Goal: Task Accomplishment & Management: Complete application form

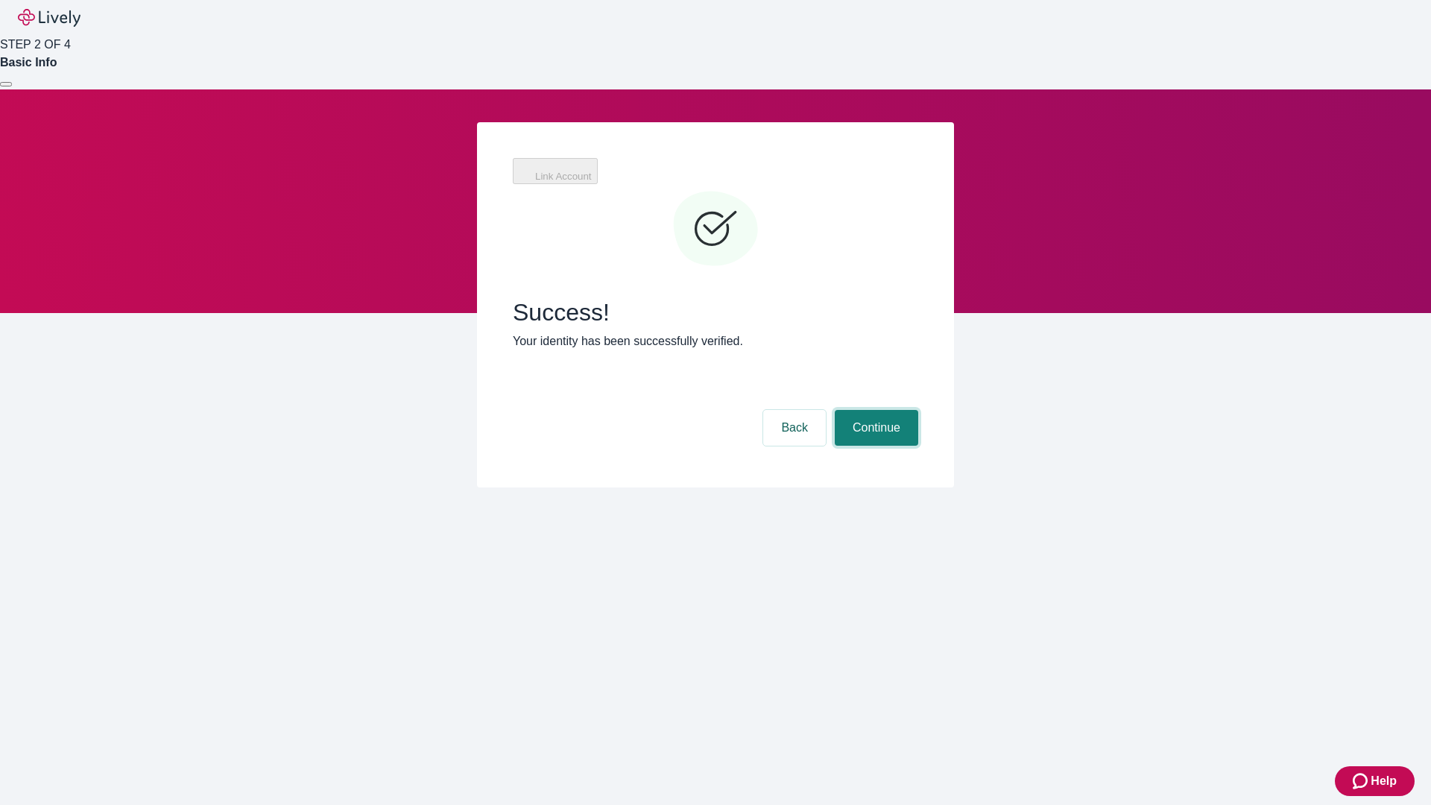
click at [874, 410] on button "Continue" at bounding box center [876, 428] width 83 height 36
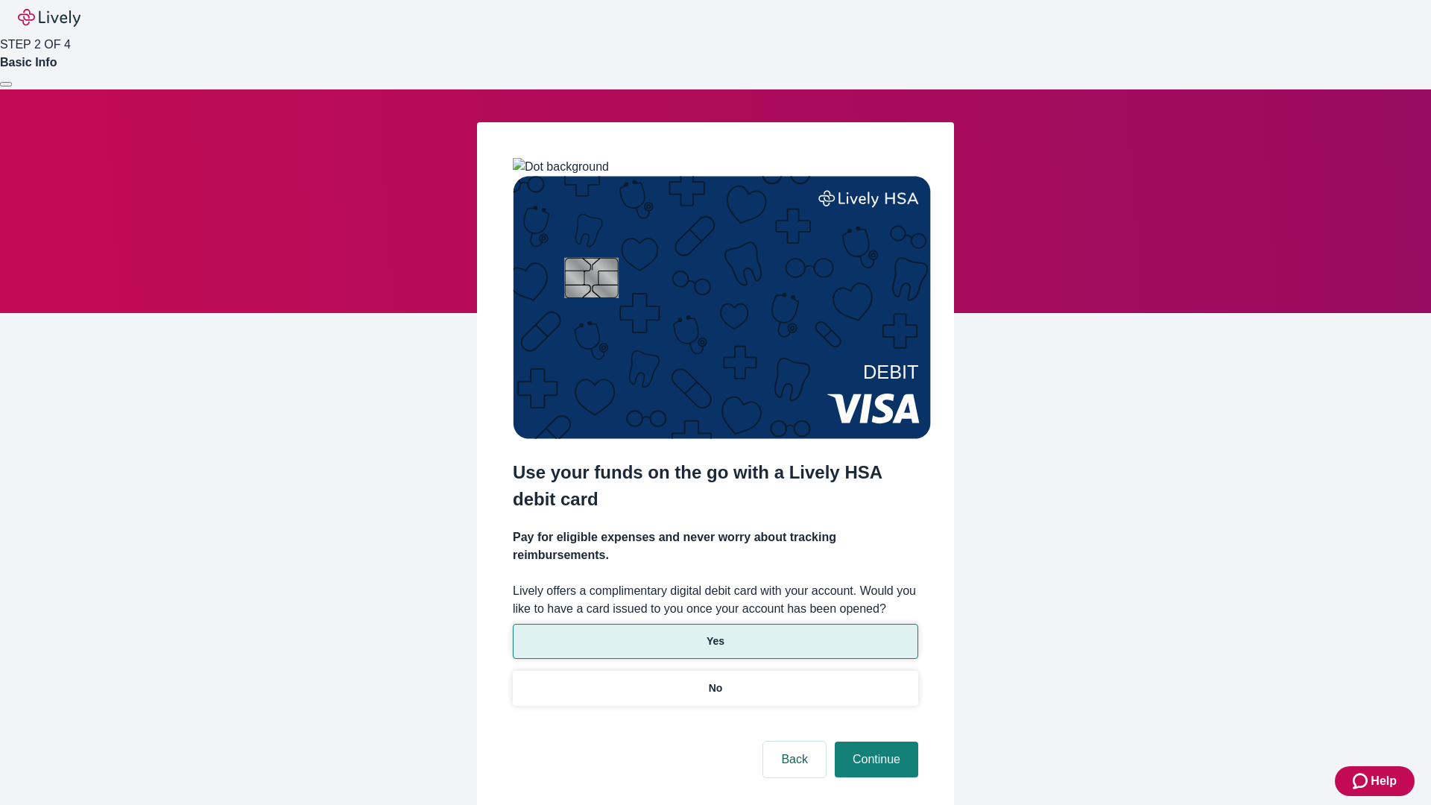
click at [715, 633] on p "Yes" at bounding box center [715, 641] width 18 height 16
click at [874, 741] on button "Continue" at bounding box center [876, 759] width 83 height 36
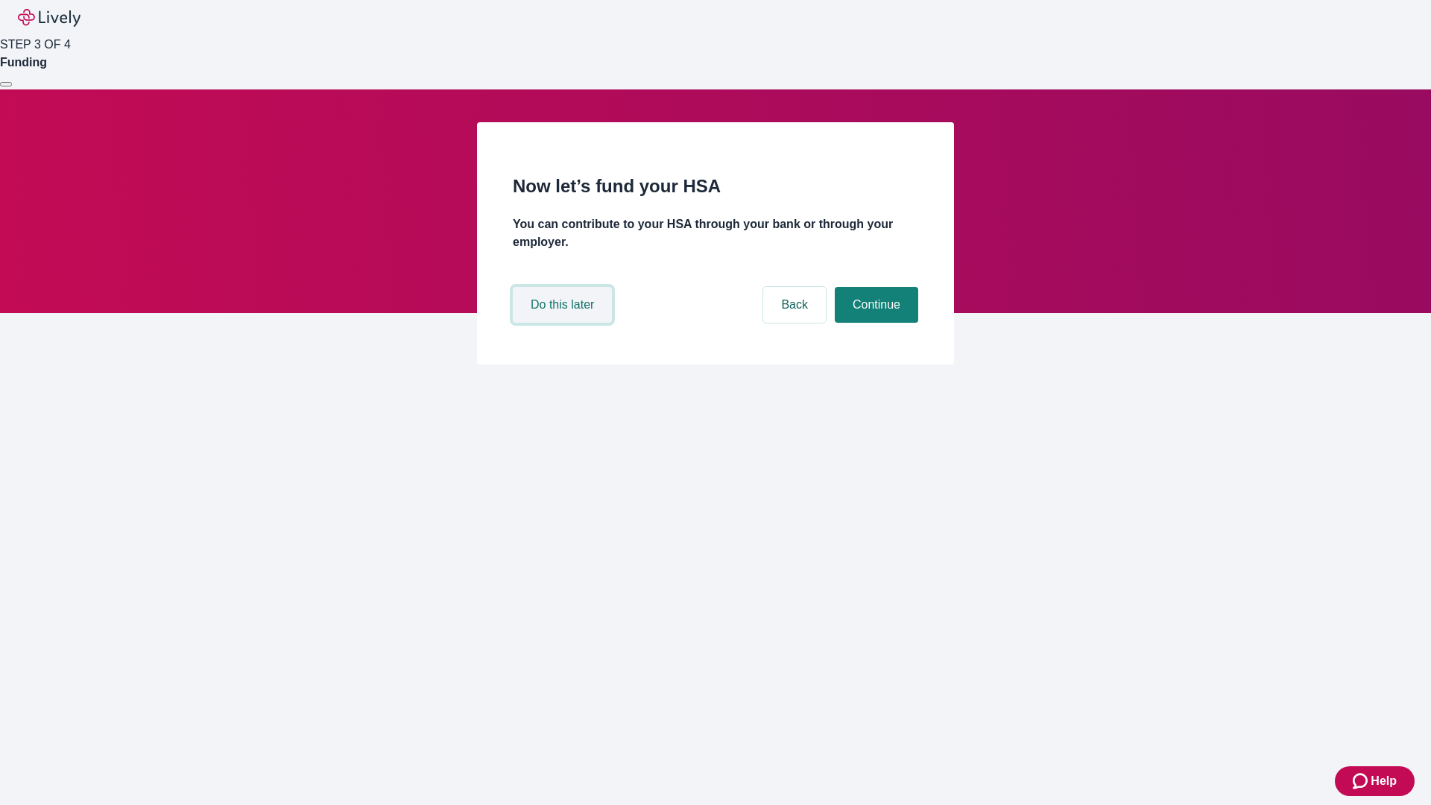
click at [564, 323] on button "Do this later" at bounding box center [562, 305] width 99 height 36
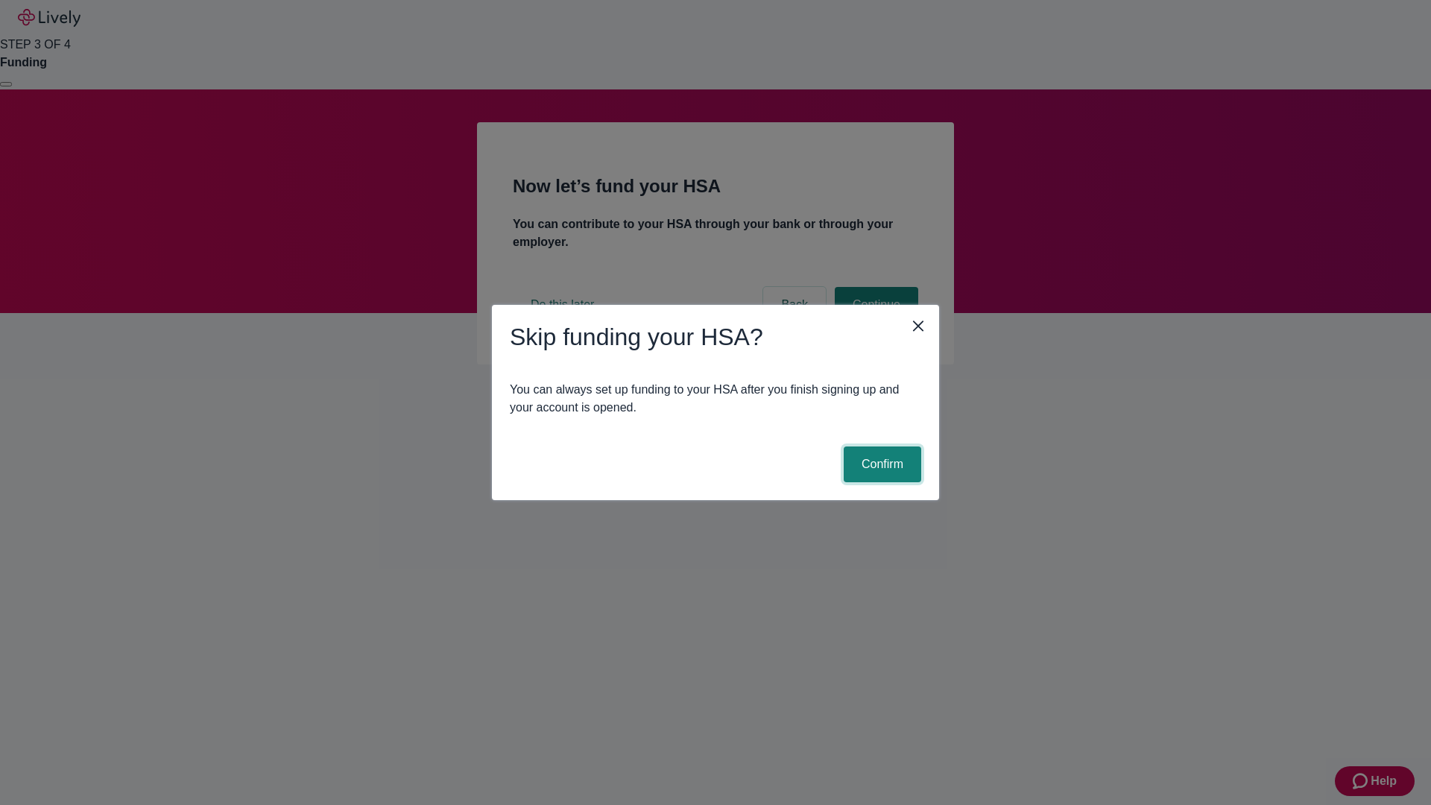
click at [880, 464] on button "Confirm" at bounding box center [882, 464] width 77 height 36
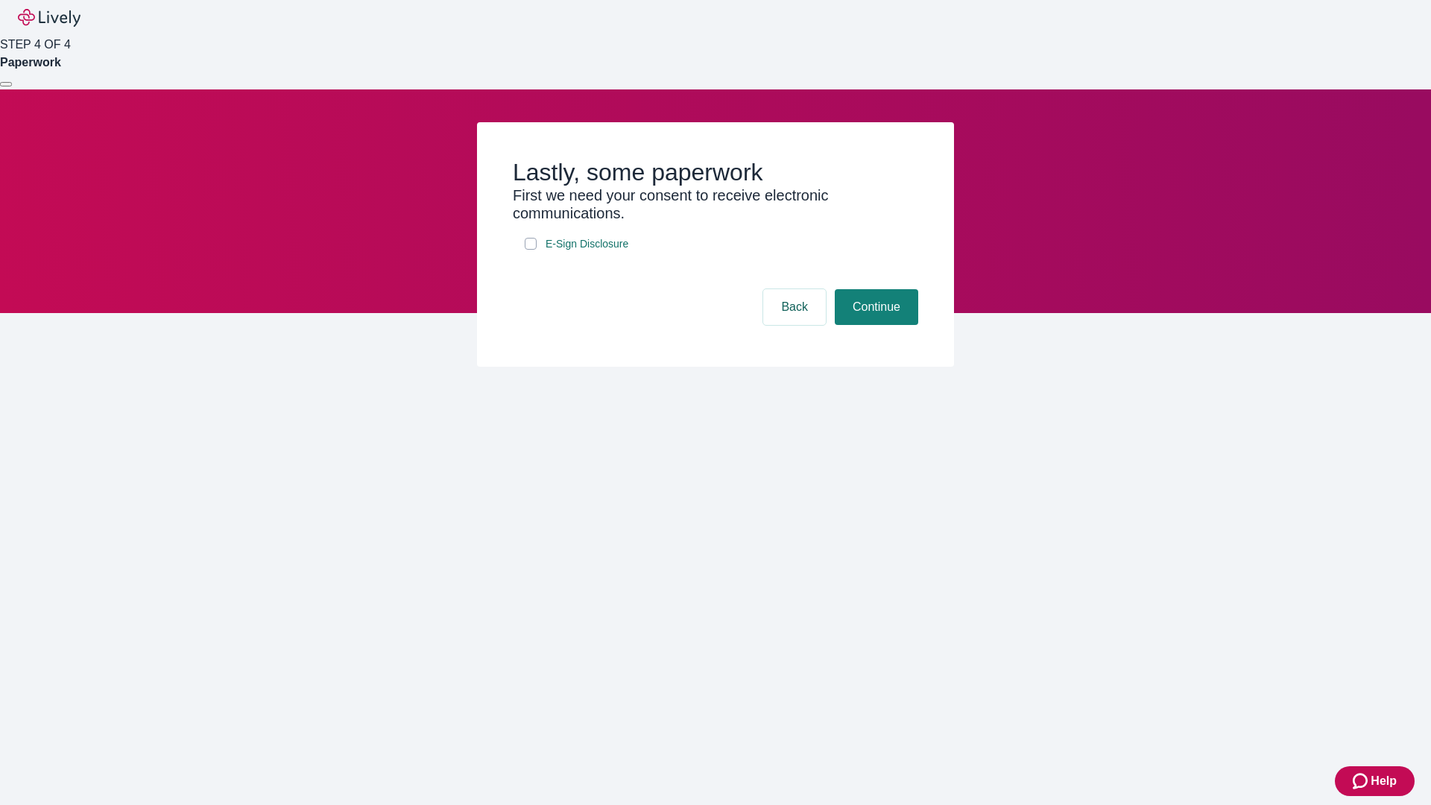
click at [531, 250] on input "E-Sign Disclosure" at bounding box center [531, 244] width 12 height 12
checkbox input "true"
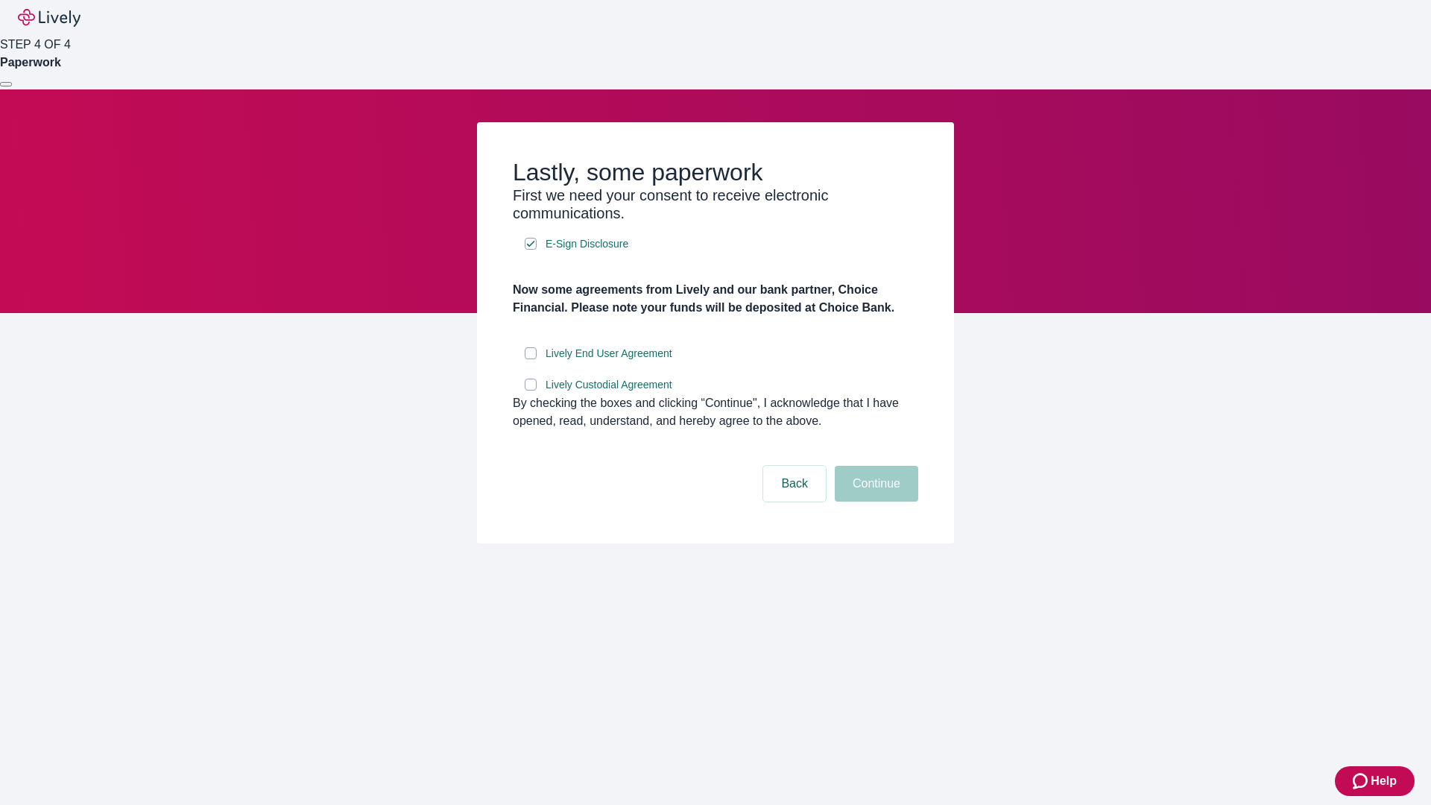
click at [531, 359] on input "Lively End User Agreement" at bounding box center [531, 353] width 12 height 12
checkbox input "true"
click at [531, 390] on input "Lively Custodial Agreement" at bounding box center [531, 385] width 12 height 12
checkbox input "true"
click at [874, 501] on button "Continue" at bounding box center [876, 484] width 83 height 36
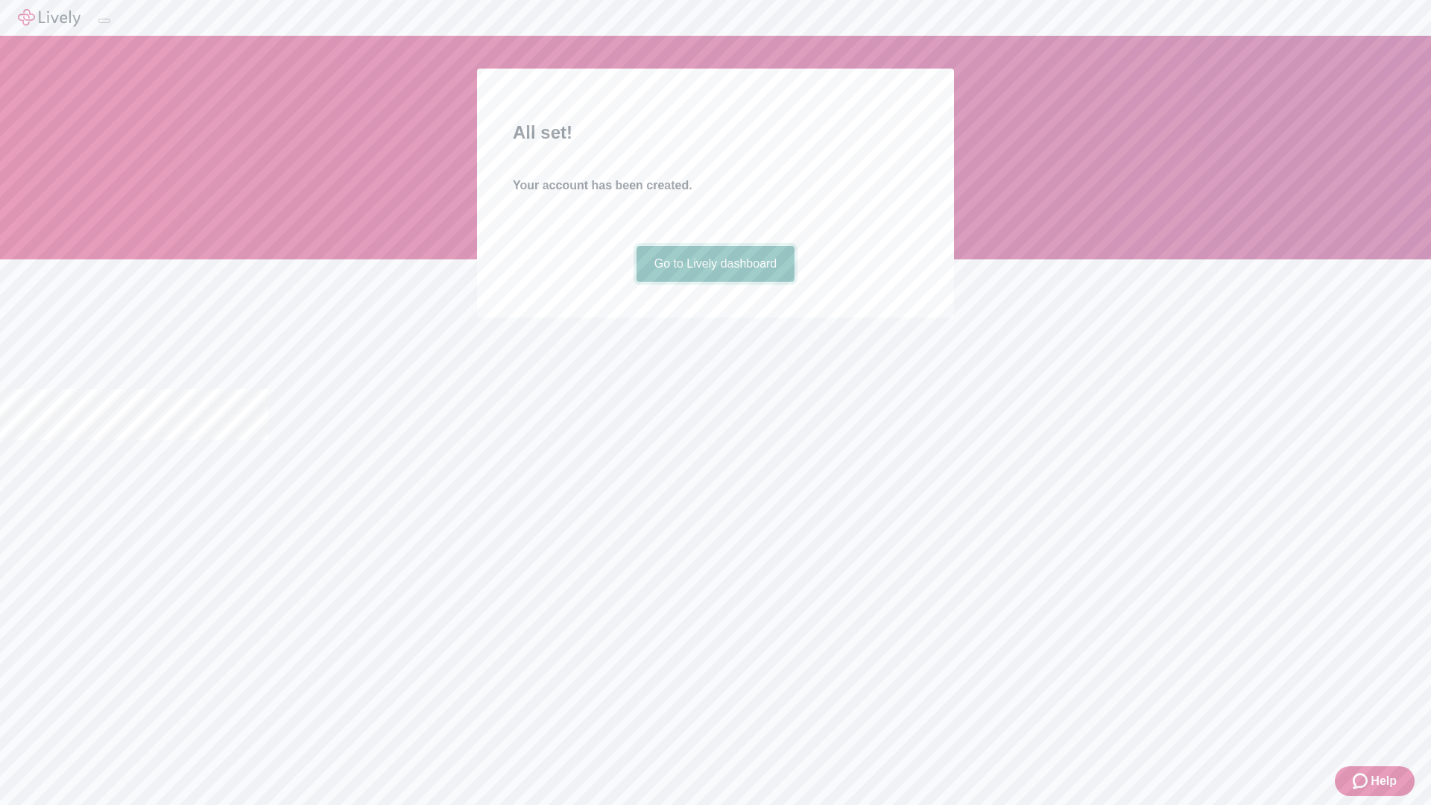
click at [715, 282] on link "Go to Lively dashboard" at bounding box center [715, 264] width 159 height 36
